Goal: Task Accomplishment & Management: Manage account settings

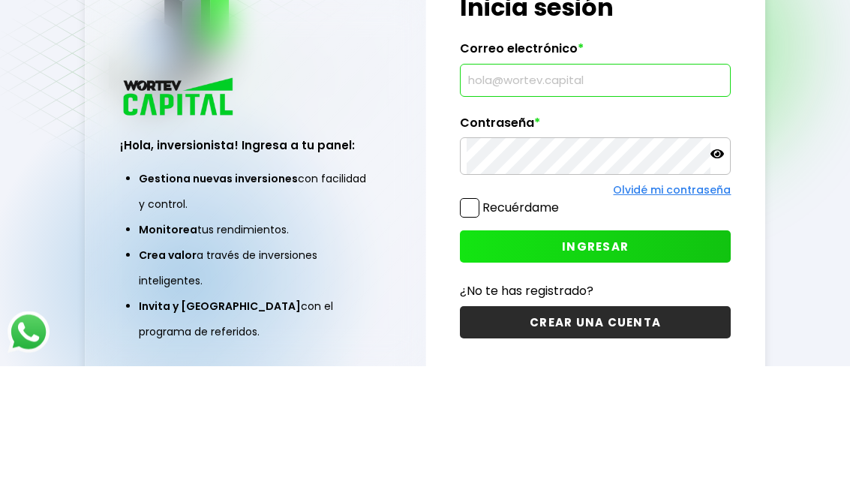
scroll to position [113, 0]
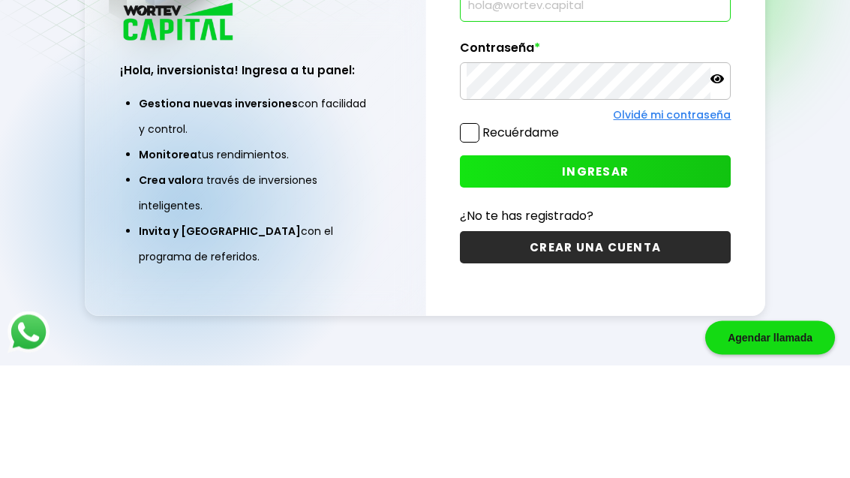
click at [510, 214] on div "¡Hola, inversionista! Ingresa tus credenciales para iniciar sesión Inicia sesió…" at bounding box center [595, 203] width 339 height 452
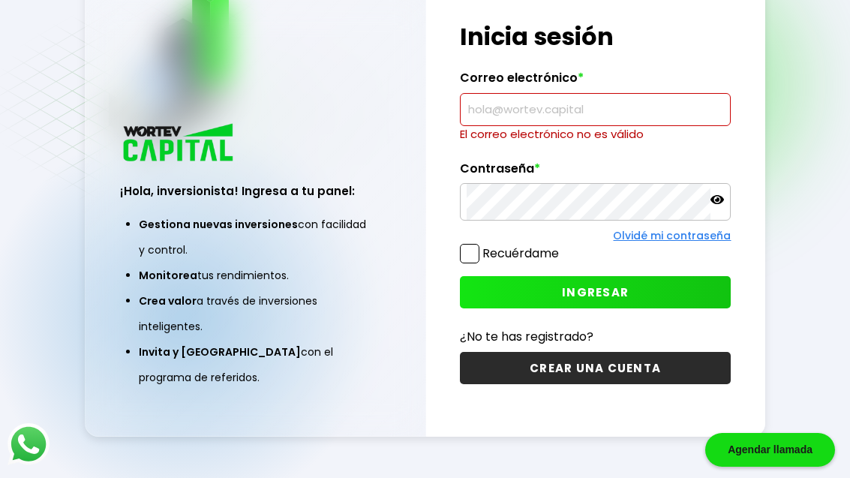
click at [517, 94] on input "text" at bounding box center [596, 110] width 258 height 32
type input "[EMAIL_ADDRESS][DOMAIN_NAME]"
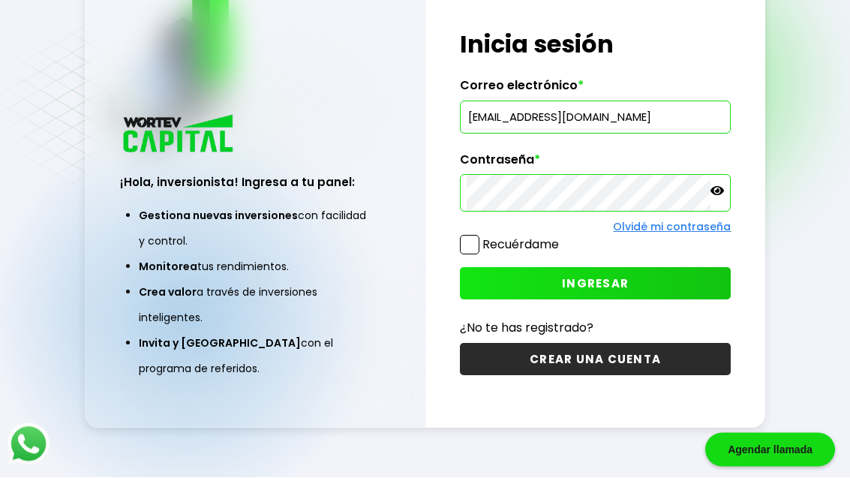
scroll to position [113, 0]
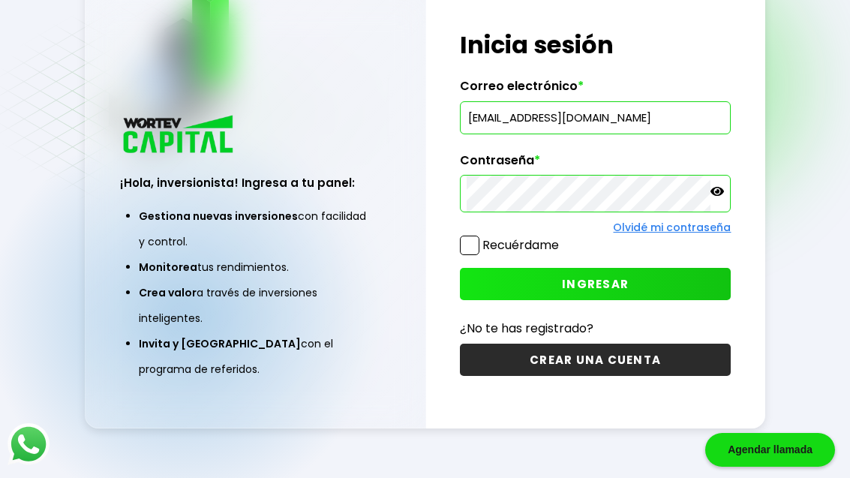
click at [627, 276] on span "INGRESAR" at bounding box center [595, 284] width 67 height 16
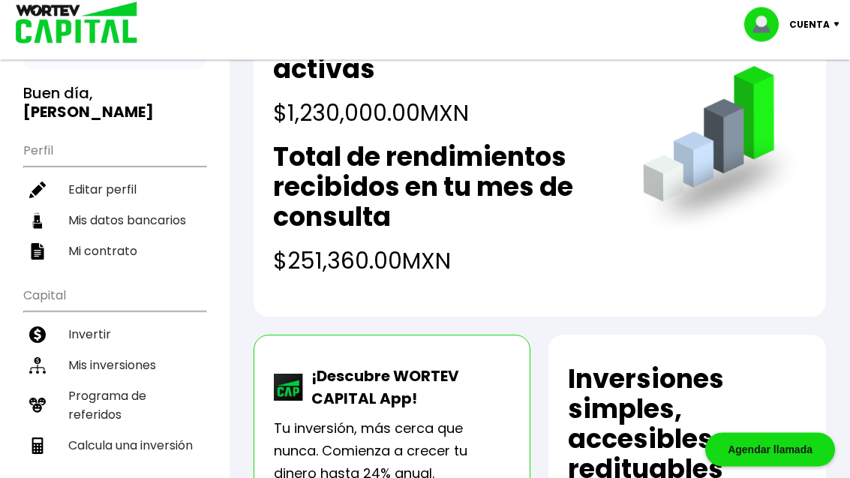
scroll to position [113, 0]
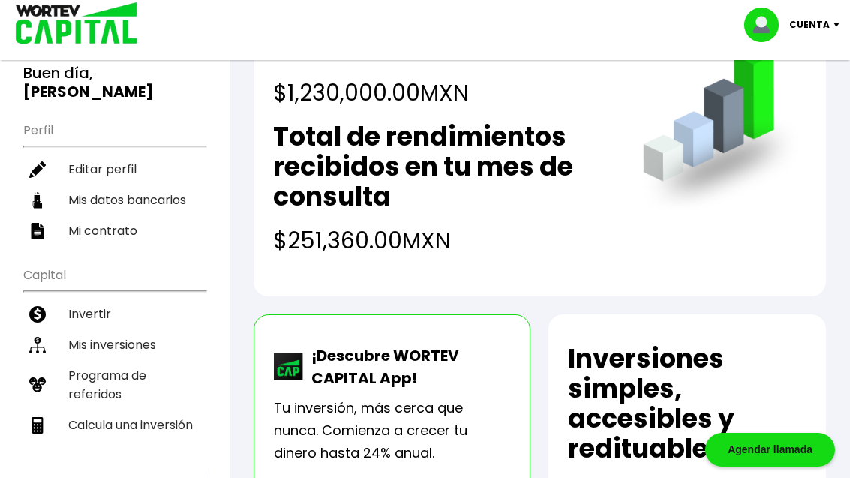
click at [61, 215] on li "Mi contrato" at bounding box center [114, 230] width 182 height 31
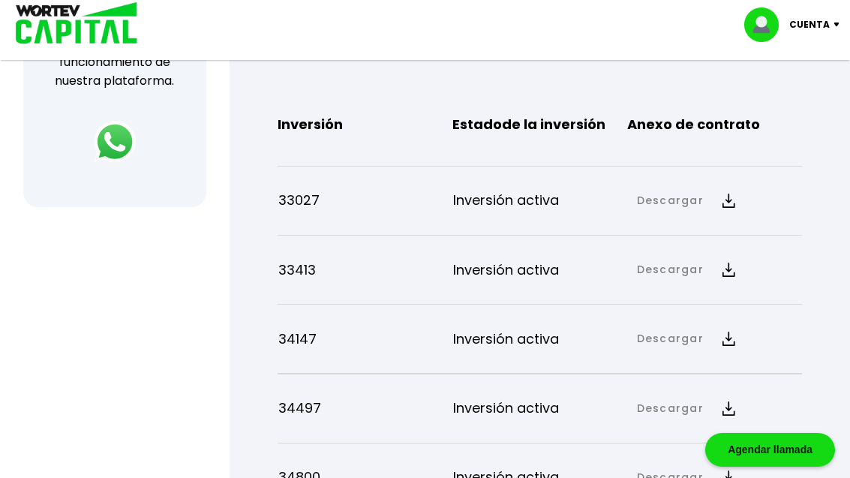
scroll to position [652, 0]
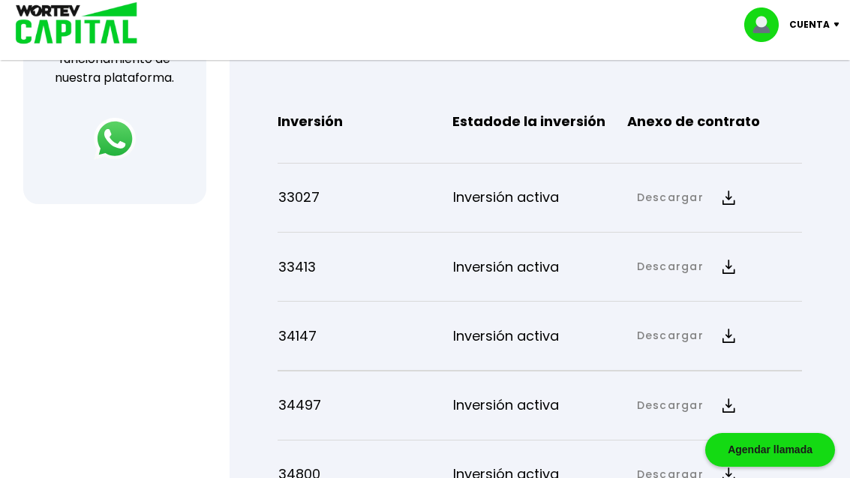
click at [723, 205] on img at bounding box center [729, 198] width 13 height 14
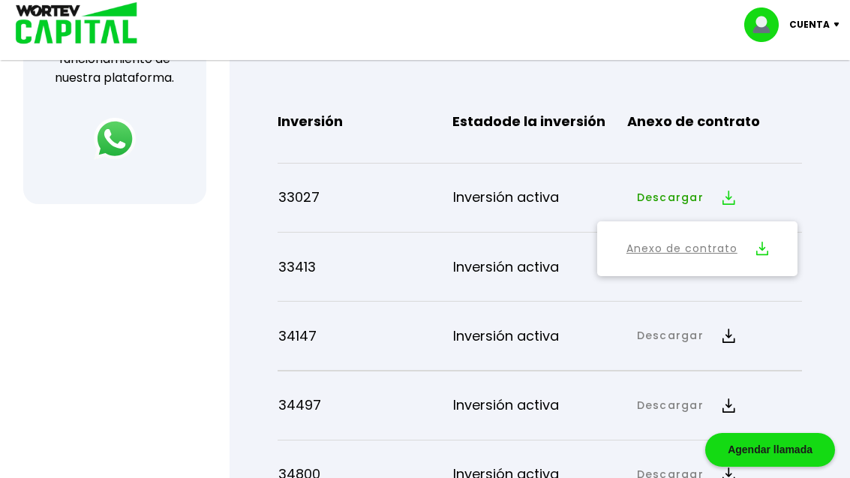
click at [727, 269] on button "Anexo de contrato" at bounding box center [697, 248] width 187 height 41
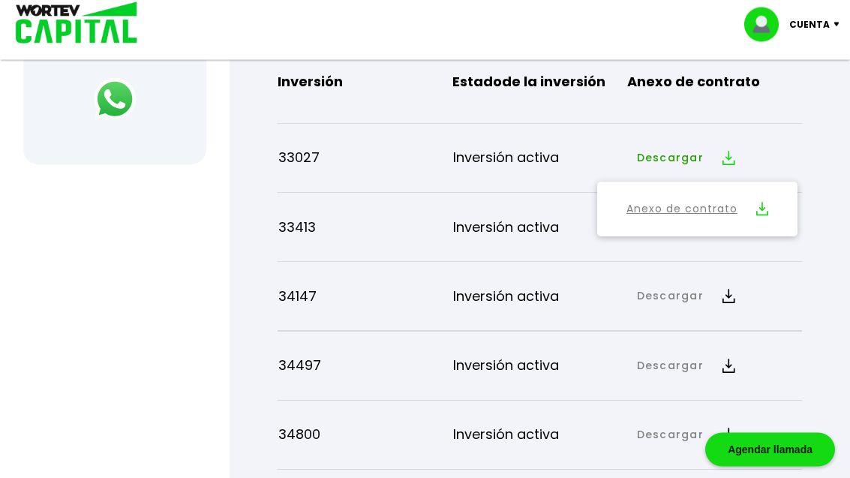
scroll to position [691, 0]
click at [663, 219] on link "Anexo de contrato" at bounding box center [682, 209] width 111 height 19
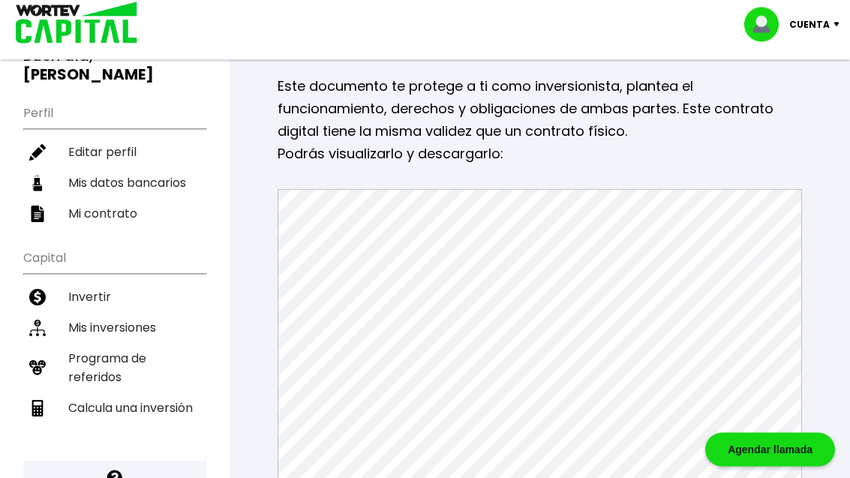
scroll to position [131, 0]
click at [89, 283] on li "Invertir" at bounding box center [114, 296] width 182 height 31
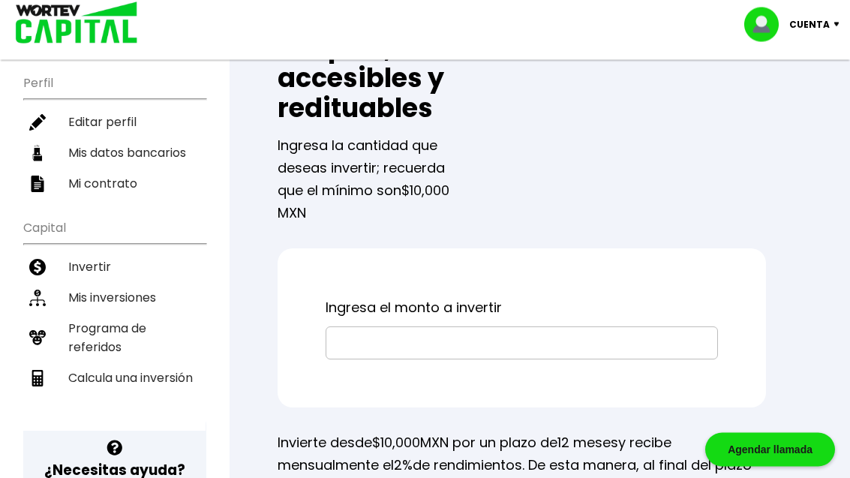
scroll to position [149, 0]
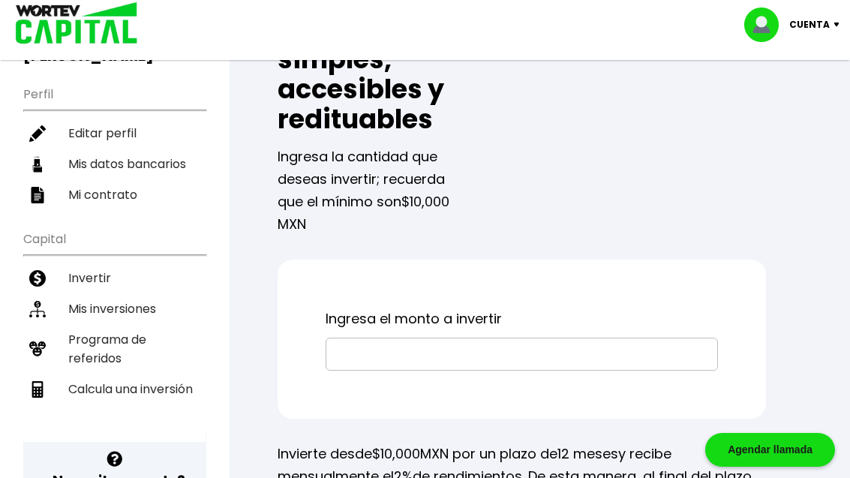
click at [93, 293] on li "Mis inversiones" at bounding box center [114, 308] width 182 height 31
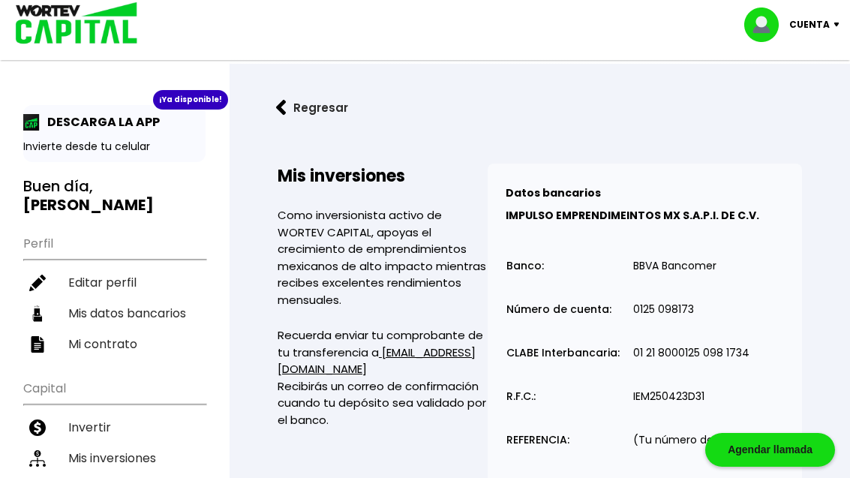
click at [80, 329] on li "Mi contrato" at bounding box center [114, 344] width 182 height 31
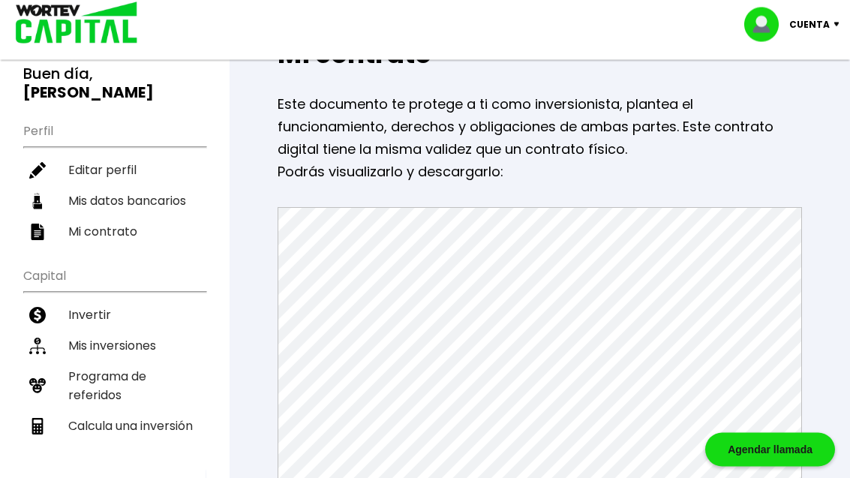
scroll to position [110, 0]
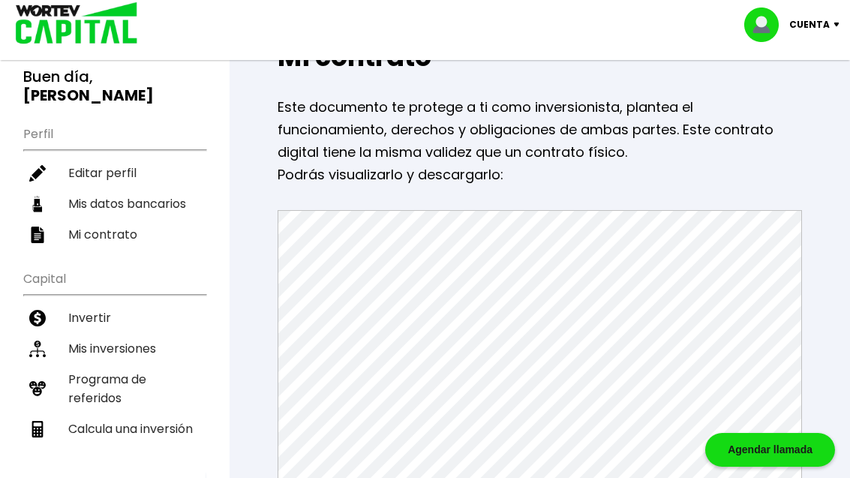
click at [786, 16] on img at bounding box center [766, 25] width 45 height 35
click at [519, 118] on p "Este documento te protege a ti como inversionista, plantea el funcionamiento, d…" at bounding box center [540, 130] width 524 height 68
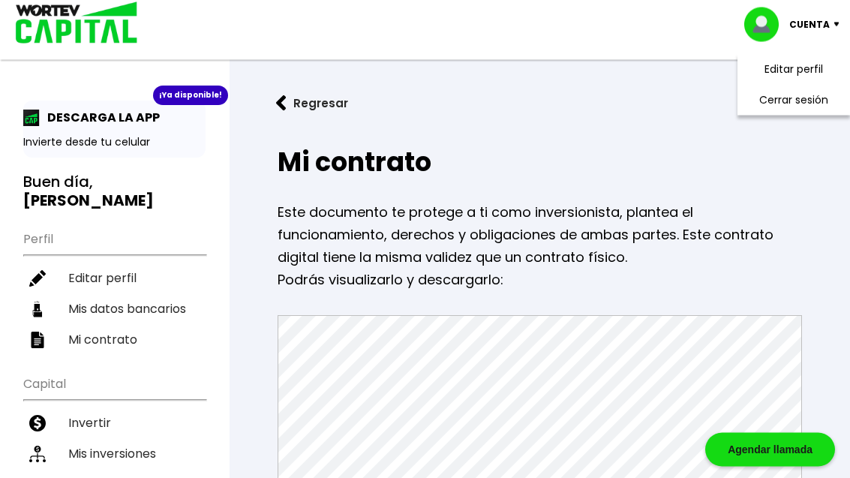
scroll to position [0, 0]
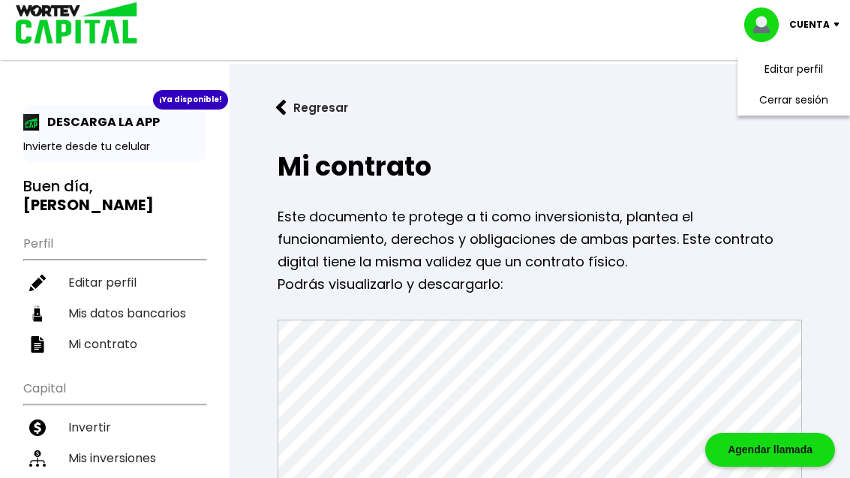
click at [88, 267] on li "Editar perfil" at bounding box center [114, 282] width 182 height 31
select select "Hombre"
select select "Bachillerato"
select select "MX"
select select "Scotiabank"
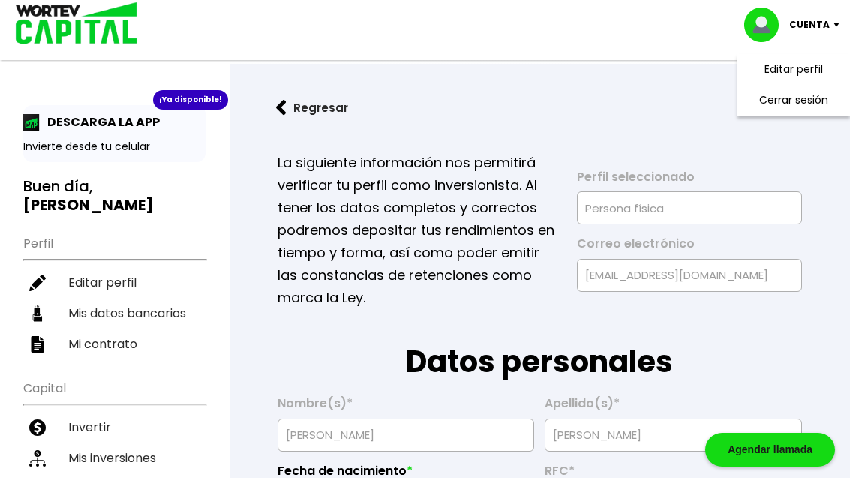
click at [328, 95] on button "Regresar" at bounding box center [312, 108] width 117 height 40
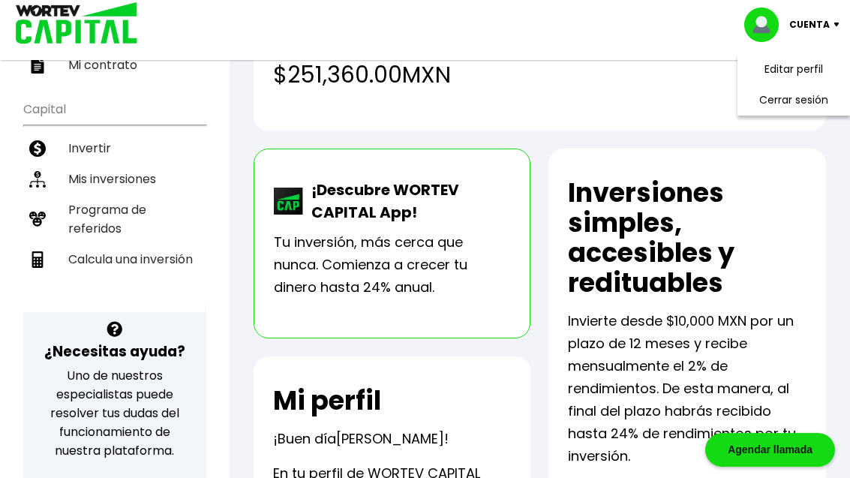
scroll to position [277, 0]
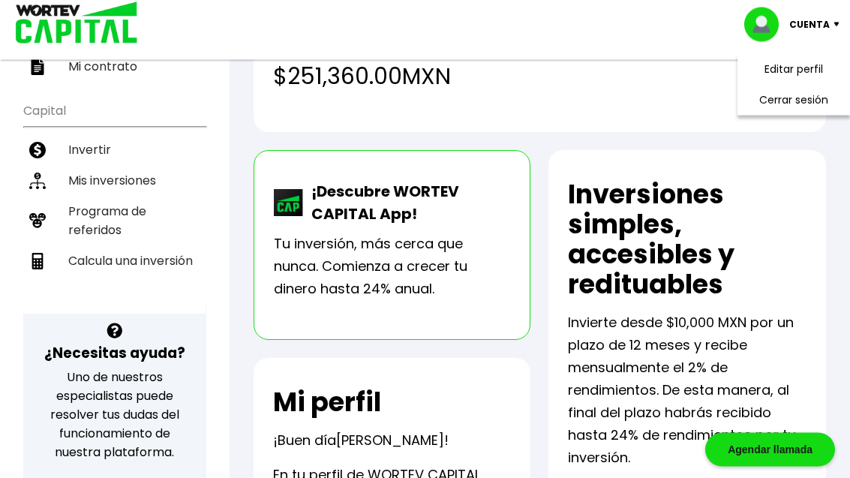
click at [116, 246] on li "Calcula una inversión" at bounding box center [114, 261] width 182 height 31
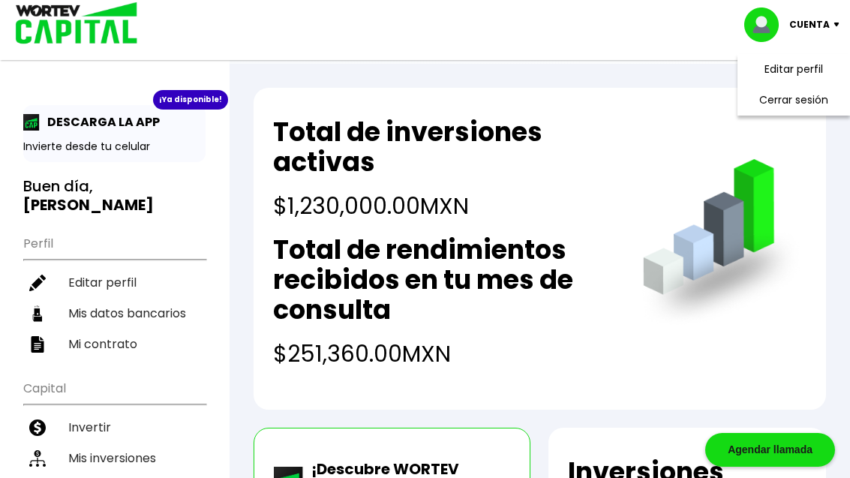
select select "1"
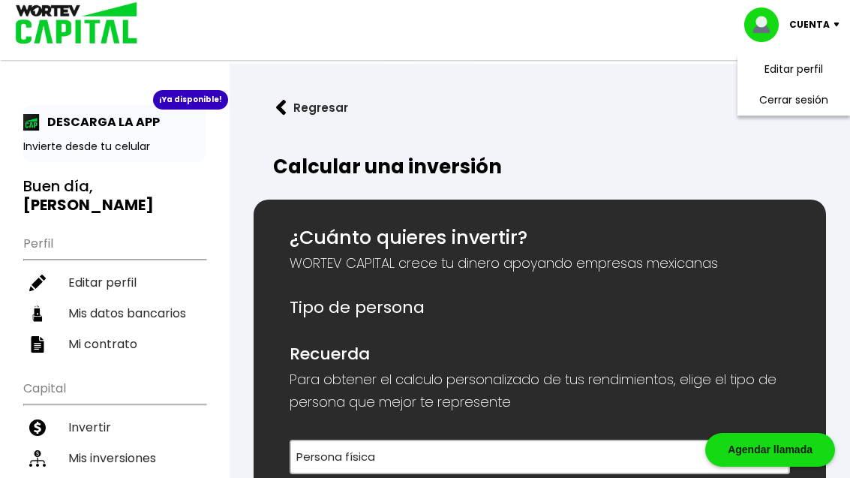
click at [122, 329] on li "Mi contrato" at bounding box center [114, 344] width 182 height 31
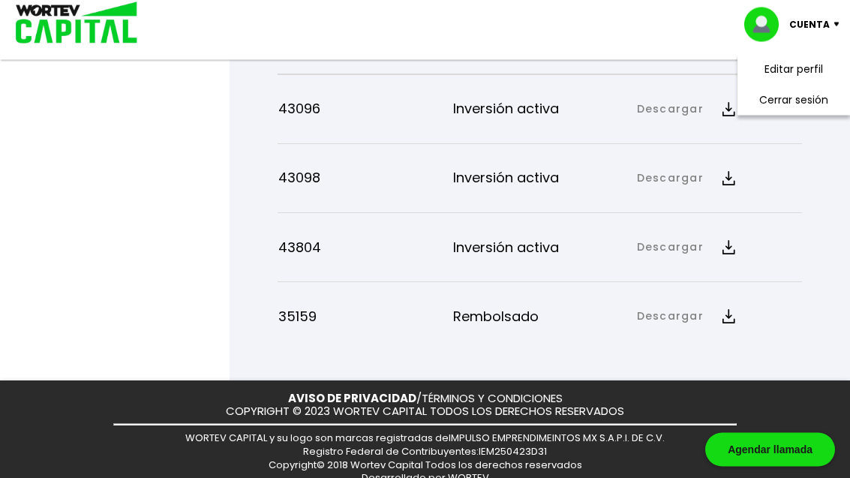
scroll to position [2490, 0]
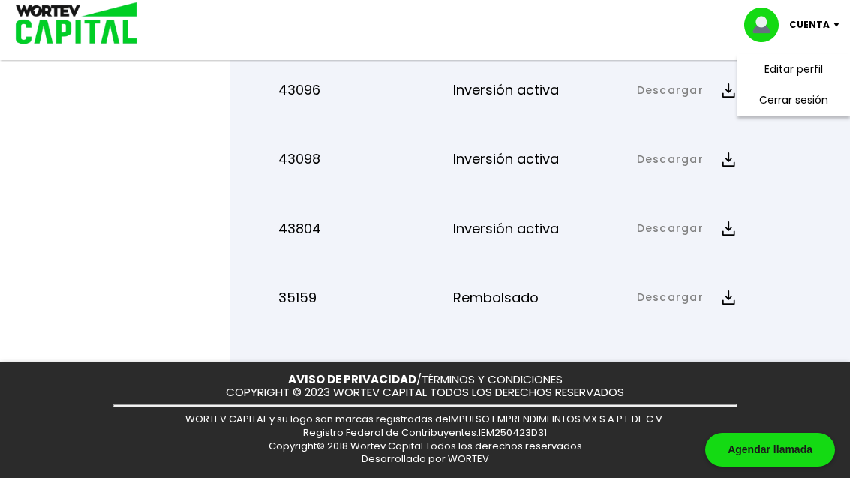
click at [654, 305] on link "Descargar" at bounding box center [670, 298] width 67 height 16
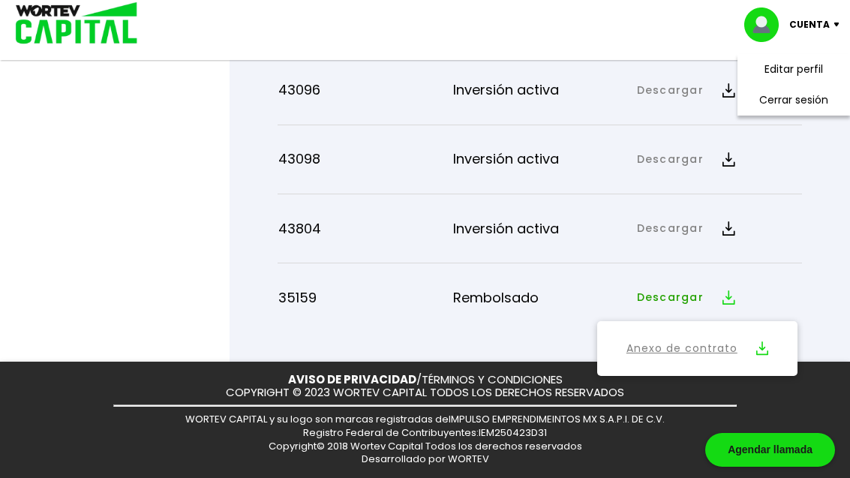
click at [685, 236] on link "Descargar" at bounding box center [670, 229] width 67 height 16
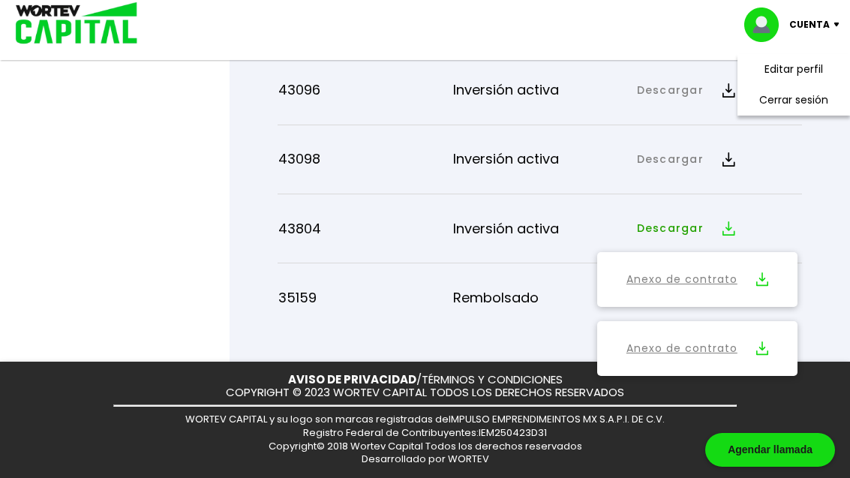
click at [701, 289] on link "Anexo de contrato" at bounding box center [682, 279] width 111 height 19
click at [228, 209] on div at bounding box center [425, 239] width 850 height 478
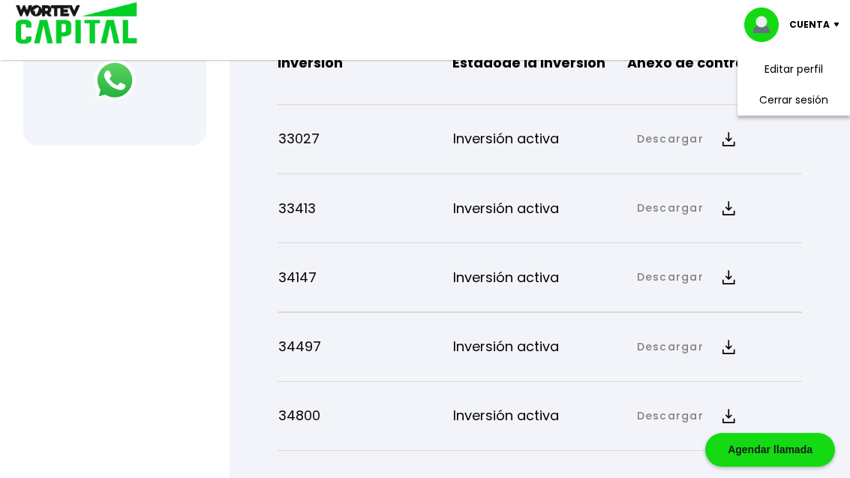
scroll to position [699, 0]
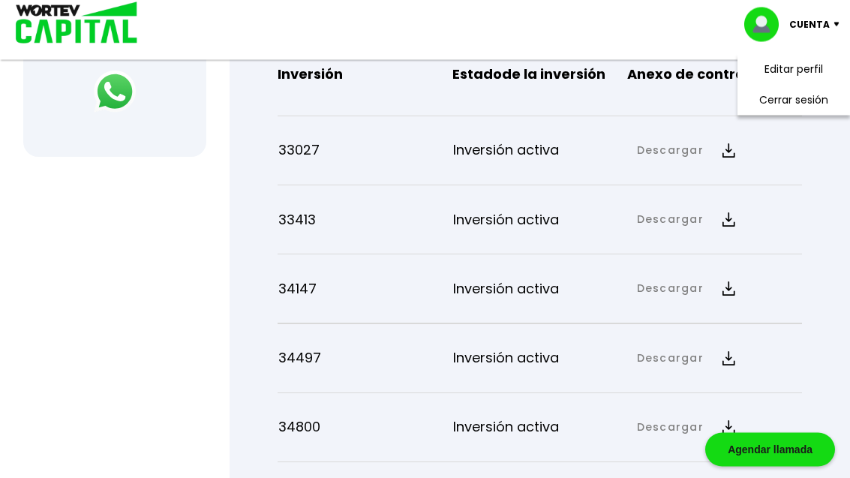
click at [663, 236] on button "Descargar" at bounding box center [686, 220] width 115 height 32
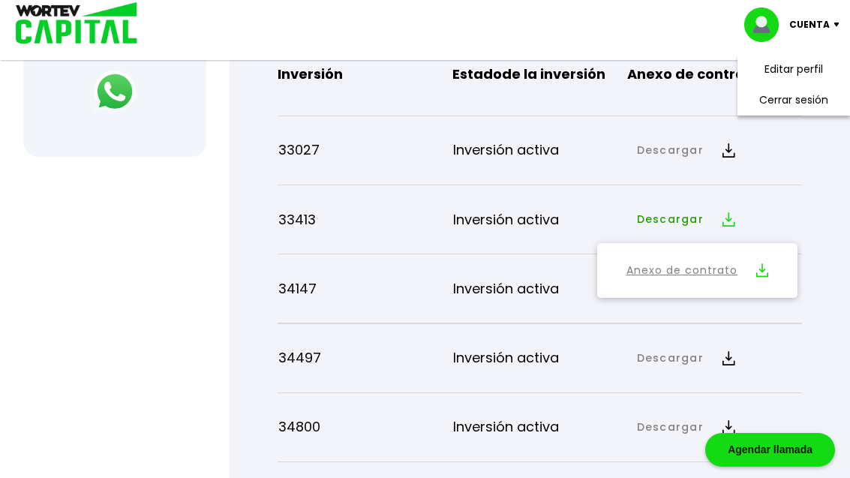
click at [723, 227] on img at bounding box center [729, 219] width 13 height 14
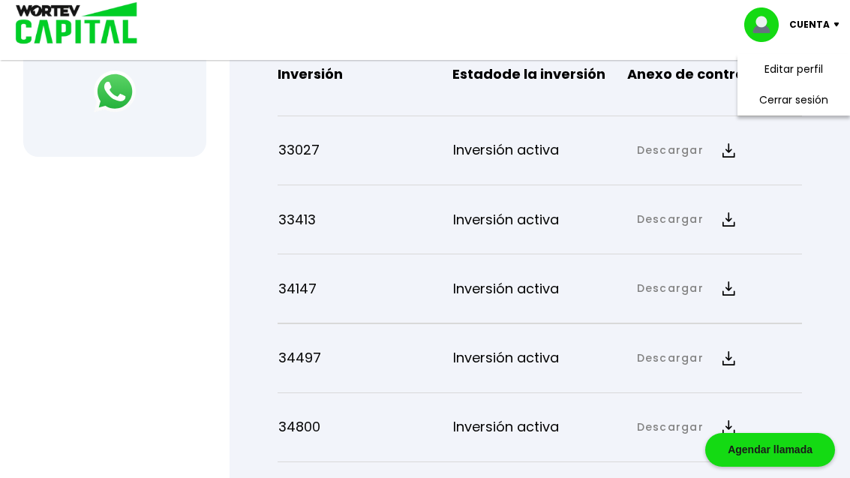
click at [723, 236] on button "Descargar" at bounding box center [686, 219] width 115 height 32
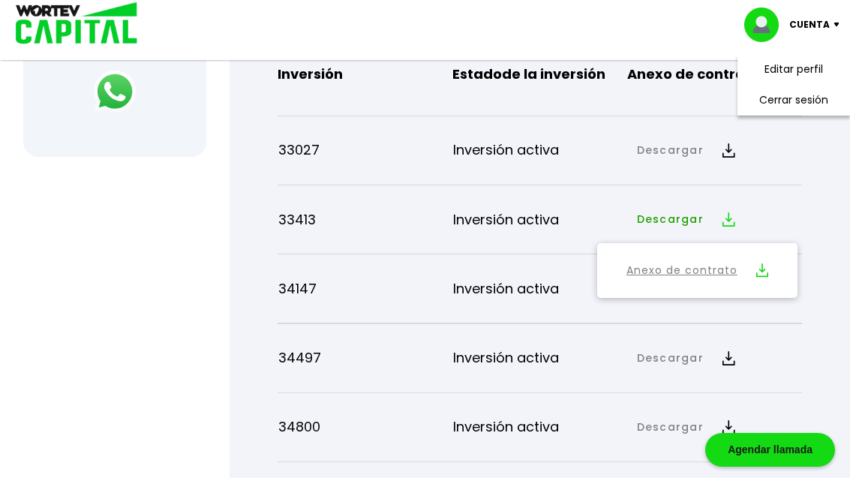
click at [675, 280] on link "Anexo de contrato" at bounding box center [682, 270] width 111 height 19
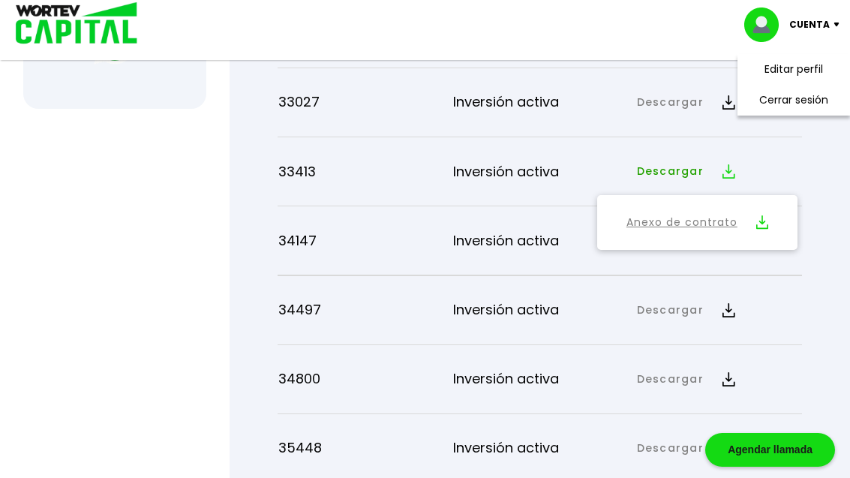
click at [682, 110] on link "Descargar" at bounding box center [670, 103] width 67 height 16
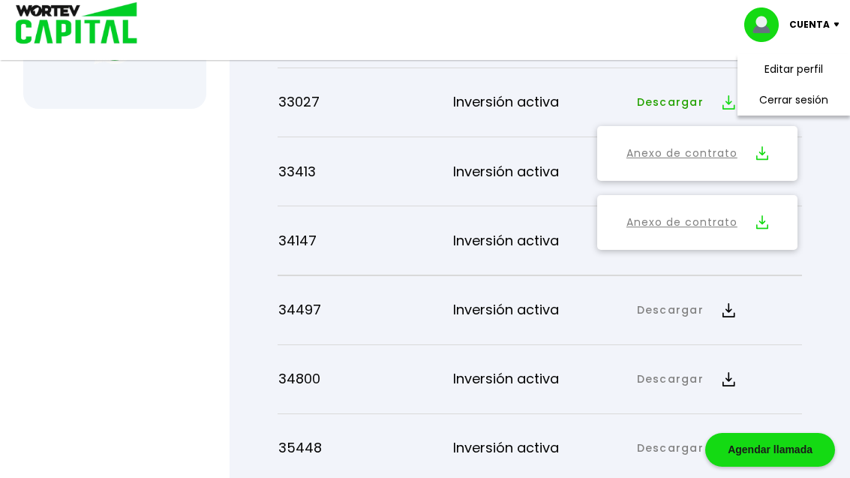
click at [681, 110] on link "Descargar" at bounding box center [670, 103] width 67 height 16
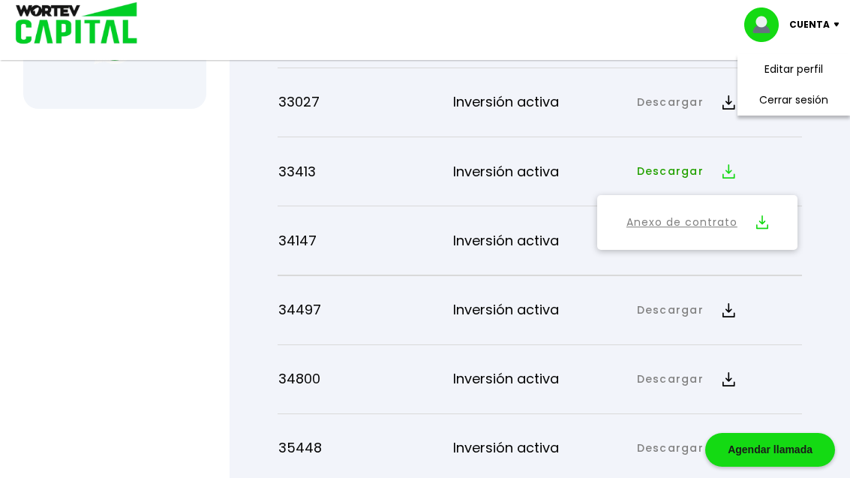
click at [681, 110] on link "Descargar" at bounding box center [670, 103] width 67 height 16
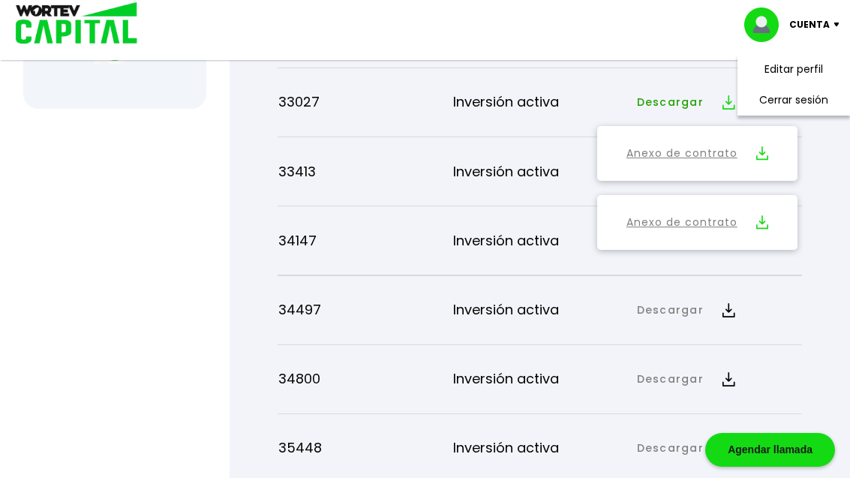
click at [671, 170] on button "Anexo de contrato" at bounding box center [697, 153] width 187 height 41
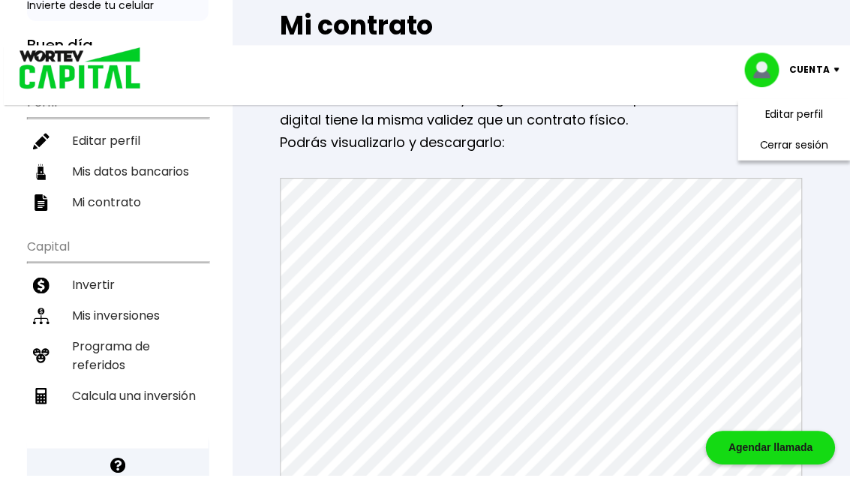
scroll to position [92, 0]
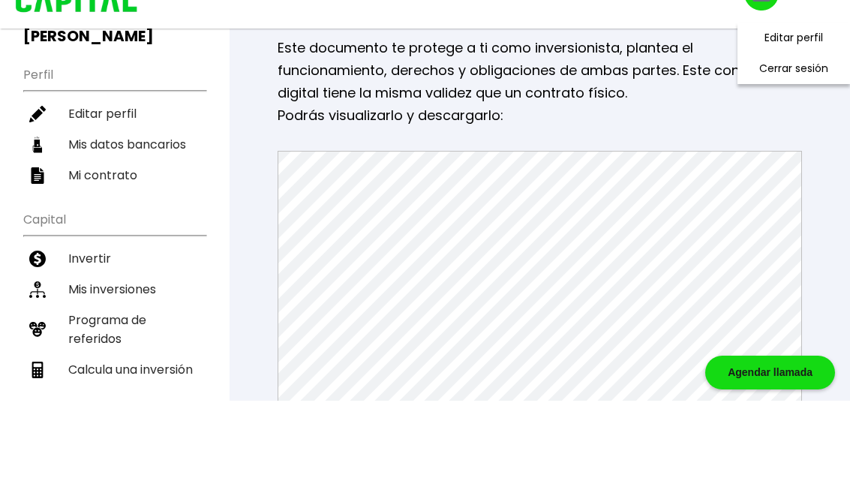
click at [767, 131] on li "Cerrar sesión" at bounding box center [794, 146] width 120 height 31
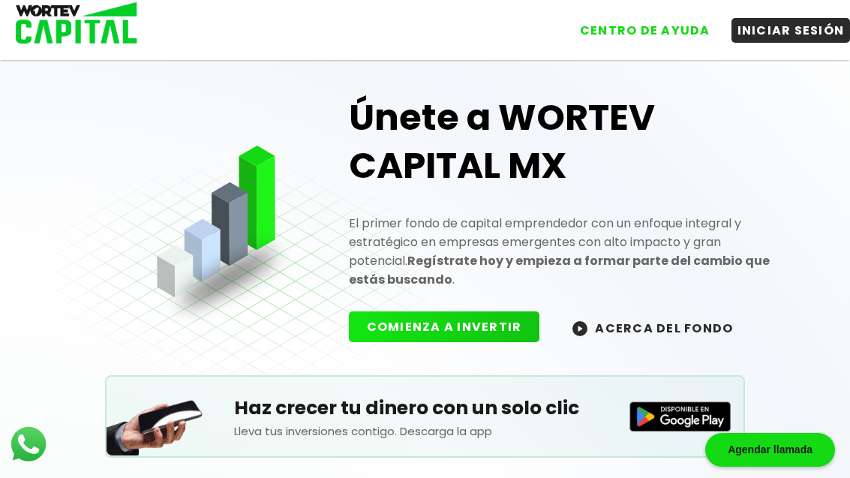
click at [766, 23] on button "INICIAR SESIÓN" at bounding box center [791, 30] width 119 height 25
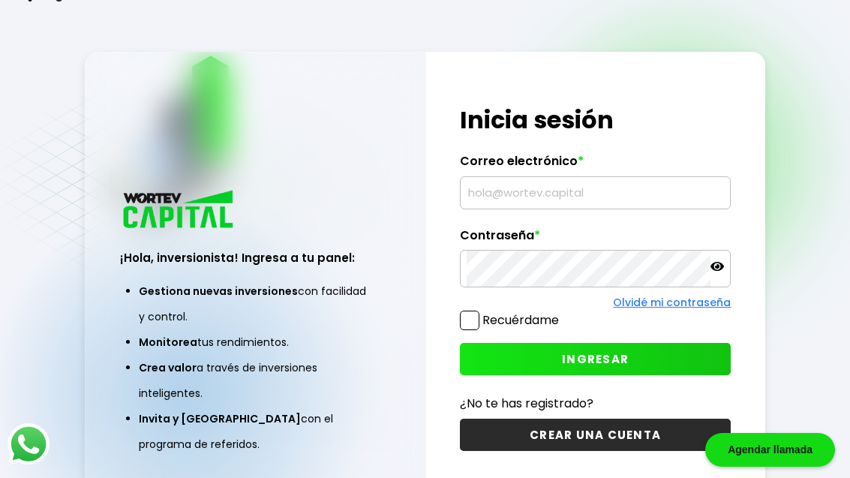
click at [545, 201] on input "text" at bounding box center [596, 193] width 258 height 32
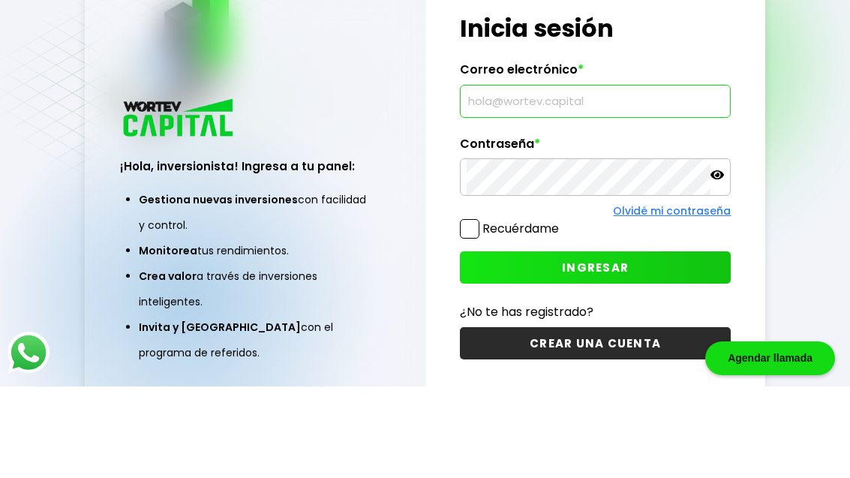
type input "[EMAIL_ADDRESS][DOMAIN_NAME]"
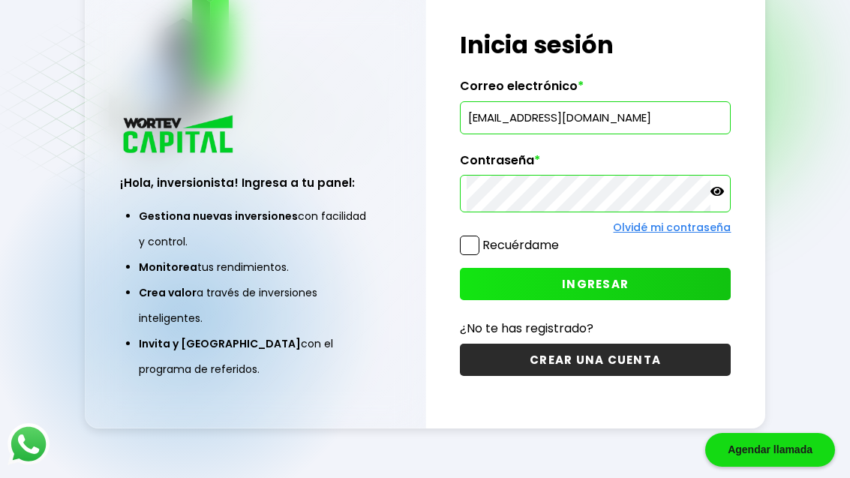
click at [622, 287] on span "INGRESAR" at bounding box center [595, 284] width 67 height 16
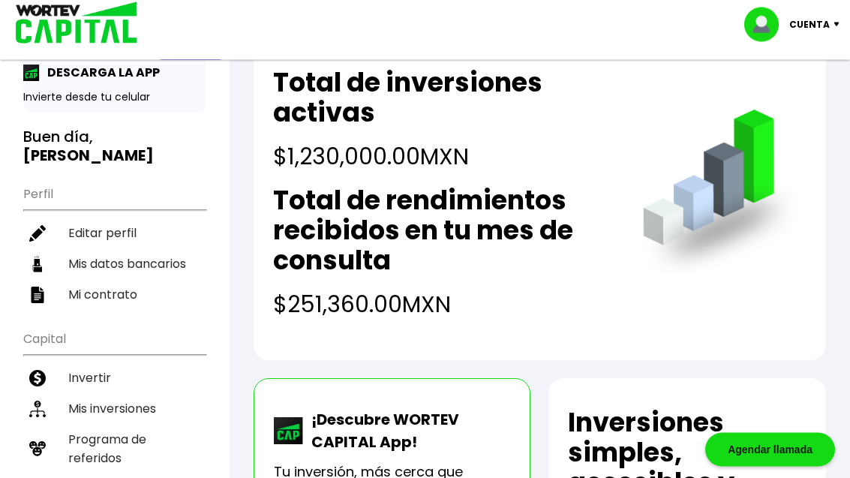
scroll to position [47, 0]
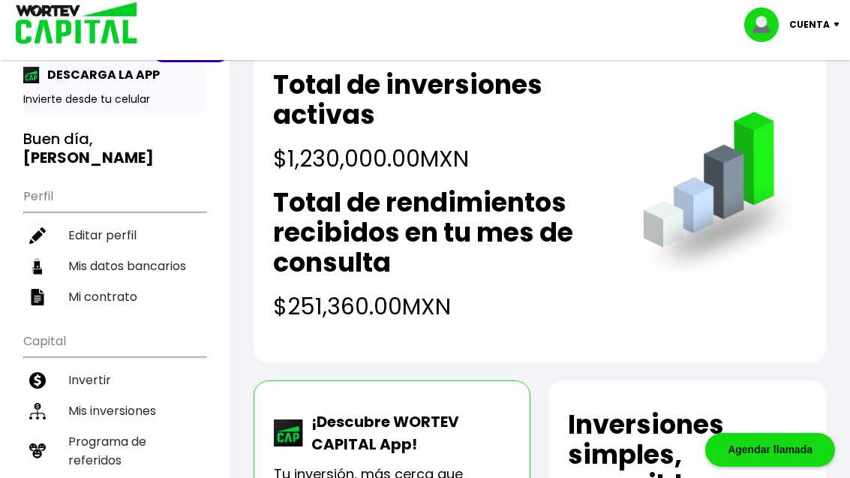
click at [775, 29] on img at bounding box center [766, 25] width 45 height 35
click at [790, 64] on link "Editar perfil" at bounding box center [794, 70] width 59 height 16
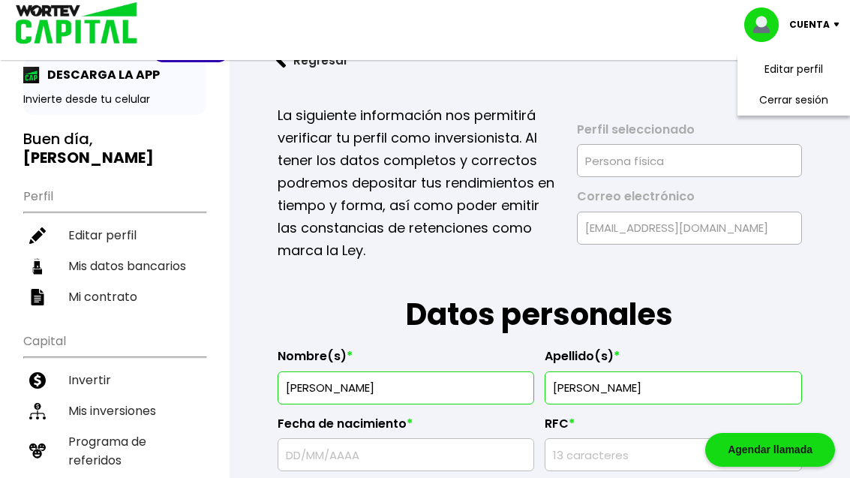
type input "PERJ0407027B4"
type input "PERJ040702HDFRMVA3"
select select "Hombre"
type input "5547891024"
select select "Bachillerato"
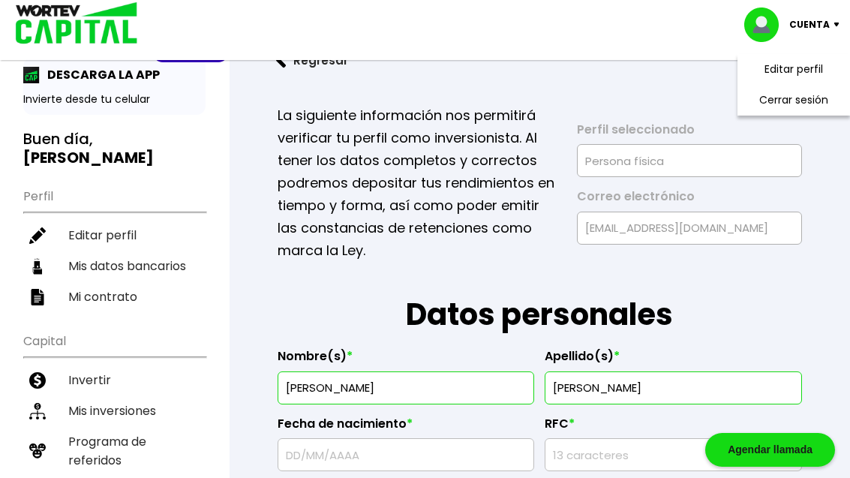
type input "estudiante"
type input "54940"
select select "MX"
type input "Tultitlan"
type input "[GEOGRAPHIC_DATA][PERSON_NAME]"
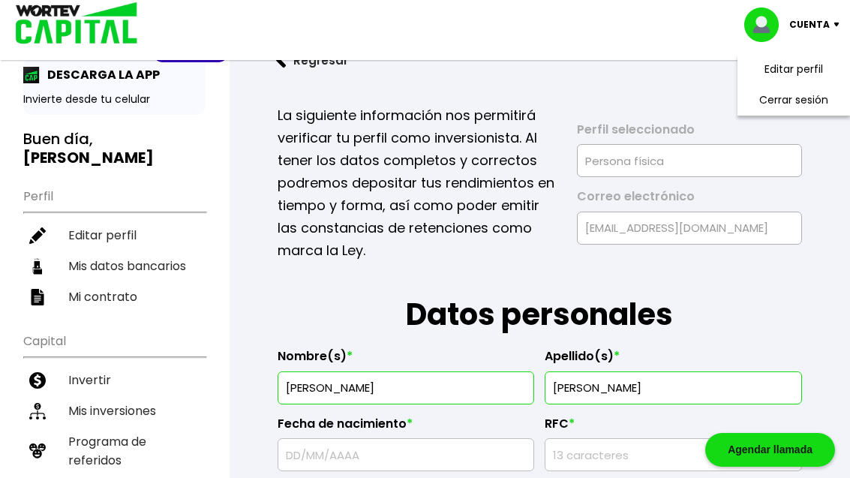
type input "88B"
type input "SN [PERSON_NAME]"
select select "Scotiabank"
type input "044180256009781335"
type input "[PERSON_NAME]"
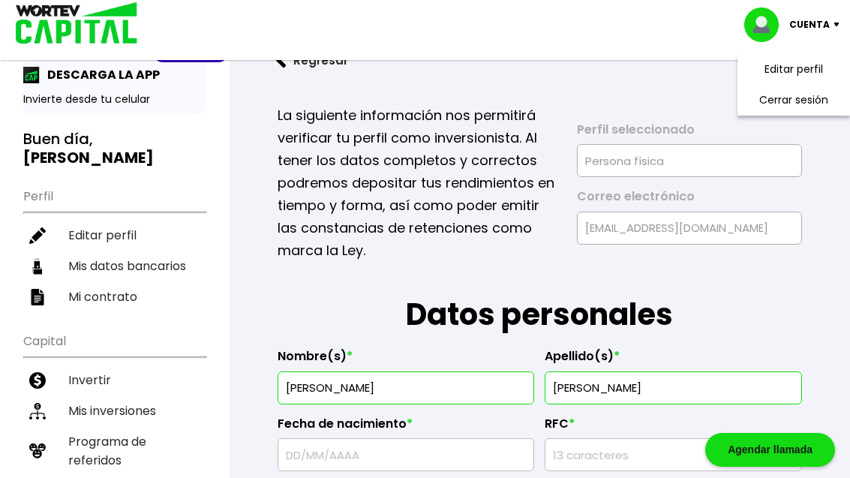
type input "[EMAIL_ADDRESS][DOMAIN_NAME]"
type input "5545772879"
type input "[DATE]"
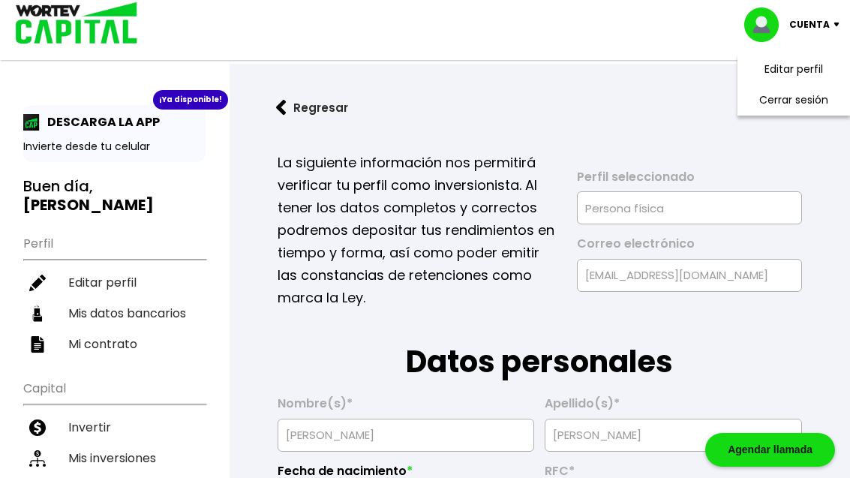
click at [782, 104] on li "Cerrar sesión" at bounding box center [794, 100] width 120 height 31
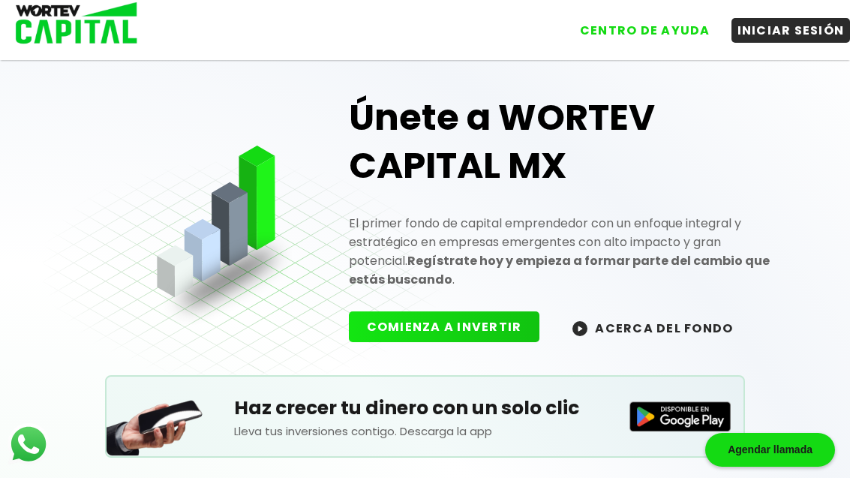
click at [768, 86] on div "Únete a WORTEV CAPITAL MX El primer fondo de capital emprendedor con un enfoque…" at bounding box center [578, 206] width 489 height 304
click at [779, 74] on div "Únete a WORTEV CAPITAL MX El primer fondo de capital emprendedor con un enfoque…" at bounding box center [578, 206] width 489 height 304
click at [777, 73] on div "Únete a WORTEV CAPITAL MX El primer fondo de capital emprendedor con un enfoque…" at bounding box center [578, 206] width 489 height 304
click at [771, 82] on div "Únete a WORTEV CAPITAL MX El primer fondo de capital emprendedor con un enfoque…" at bounding box center [578, 206] width 489 height 304
click at [788, 64] on div "Únete a WORTEV CAPITAL MX El primer fondo de capital emprendedor con un enfoque…" at bounding box center [578, 206] width 489 height 304
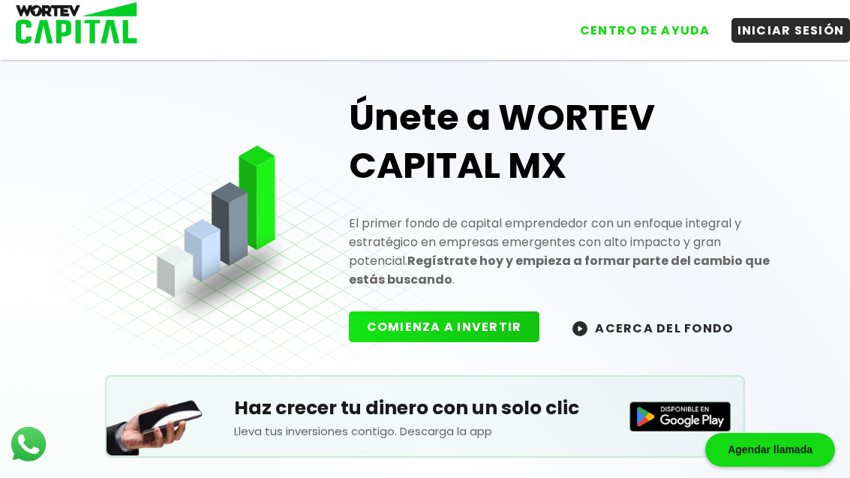
click at [788, 64] on div "Únete a WORTEV CAPITAL MX El primer fondo de capital emprendedor con un enfoque…" at bounding box center [578, 206] width 489 height 304
click at [790, 80] on div "Únete a WORTEV CAPITAL MX El primer fondo de capital emprendedor con un enfoque…" at bounding box center [578, 206] width 489 height 304
